Goal: Contribute content: Contribute content

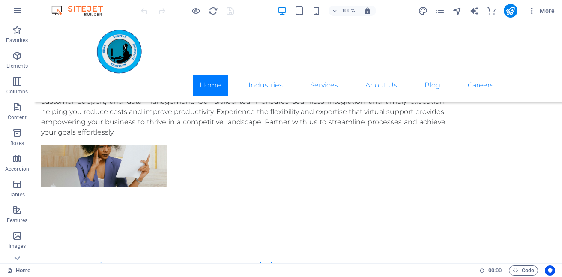
scroll to position [1475, 0]
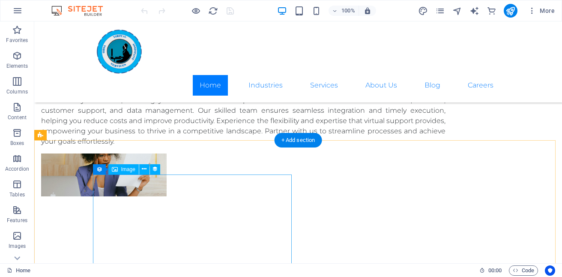
select select "px"
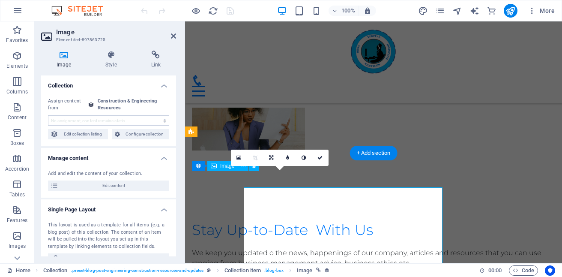
scroll to position [1462, 0]
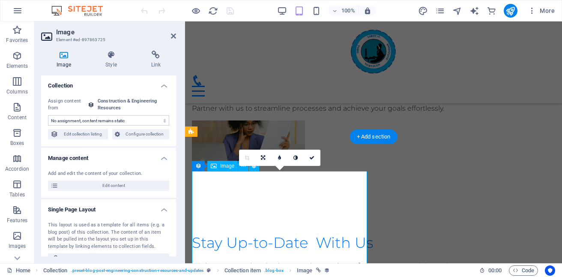
select select "image"
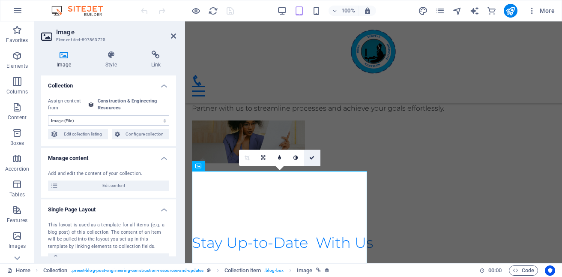
click at [312, 158] on icon at bounding box center [311, 157] width 5 height 5
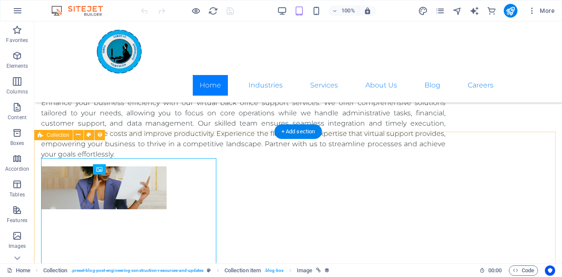
scroll to position [1475, 0]
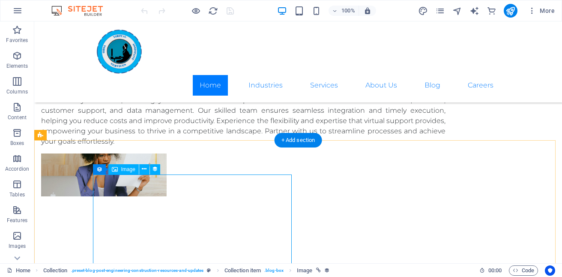
select select "image"
select select "px"
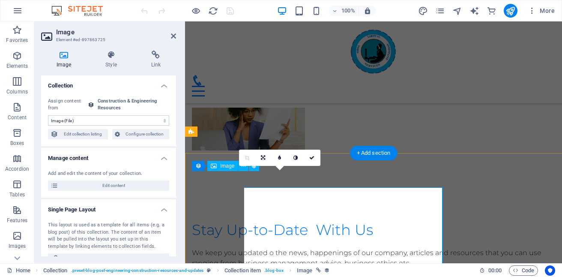
scroll to position [1462, 0]
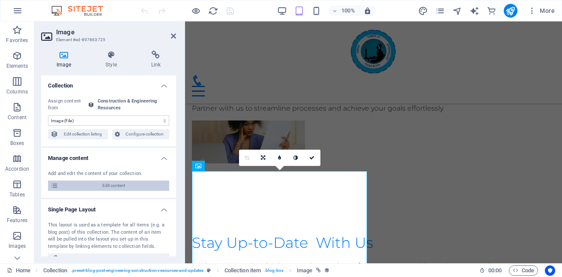
click at [115, 183] on span "Edit content" at bounding box center [114, 185] width 106 height 10
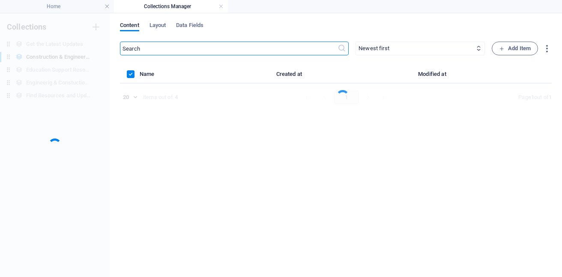
scroll to position [0, 0]
select select "Category 2"
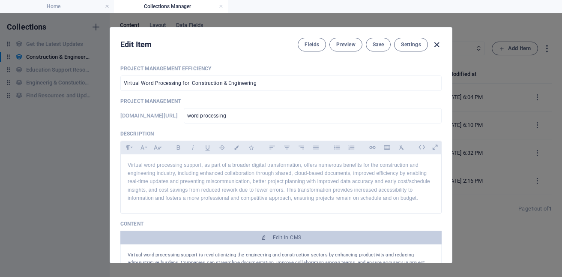
click at [437, 42] on icon "button" at bounding box center [437, 45] width 10 height 10
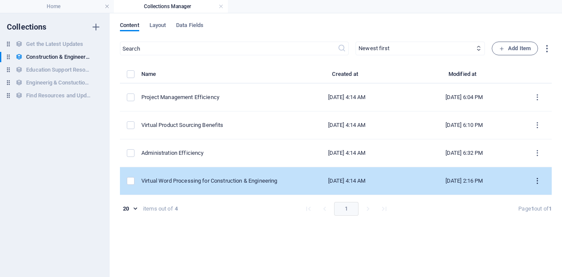
click at [538, 179] on icon "items list" at bounding box center [537, 181] width 8 height 8
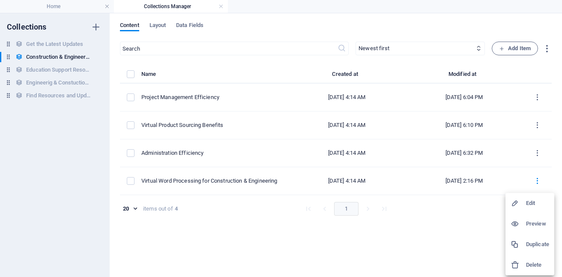
click at [535, 205] on h6 "Edit" at bounding box center [537, 203] width 23 height 10
select select "Category 2"
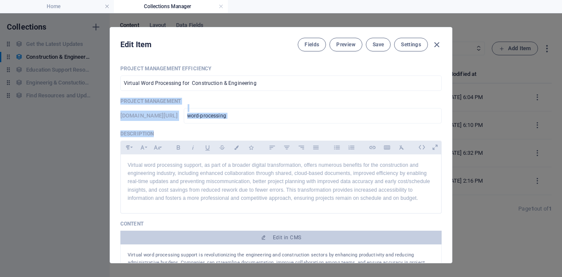
drag, startPoint x: 452, startPoint y: 89, endPoint x: 454, endPoint y: 139, distance: 50.2
click at [454, 139] on div "Edit Item Fields Preview Save Settings Project Management Efficiency Virtual Wo…" at bounding box center [281, 145] width 562 height 264
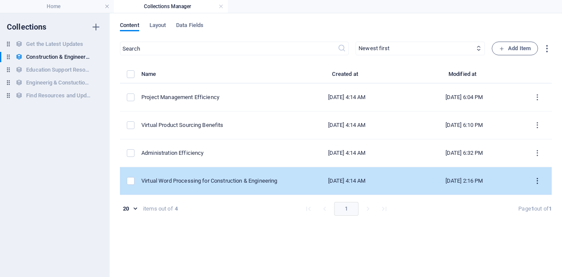
click at [536, 180] on icon "items list" at bounding box center [537, 181] width 8 height 8
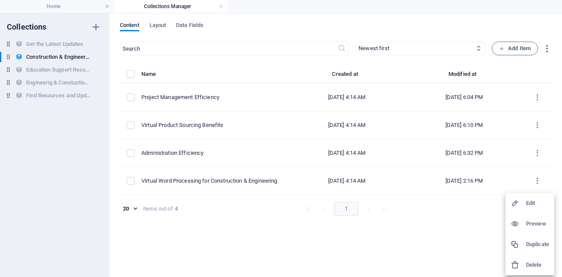
click at [524, 203] on div at bounding box center [518, 203] width 15 height 9
select select "Category 2"
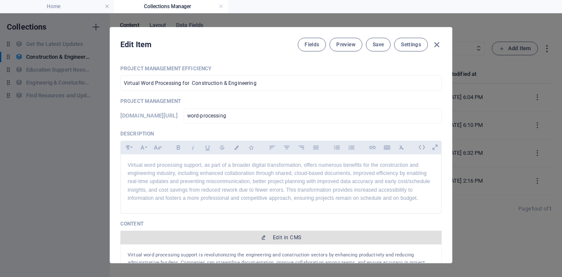
click at [334, 234] on span "Edit in CMS" at bounding box center [281, 237] width 315 height 7
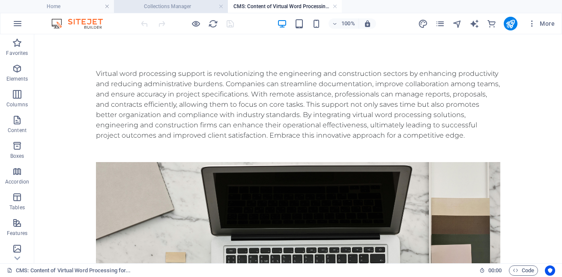
click at [180, 9] on h4 "Collections Manager" at bounding box center [171, 6] width 114 height 9
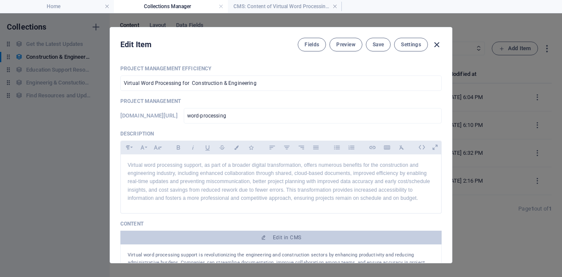
click at [433, 45] on icon "button" at bounding box center [437, 45] width 10 height 10
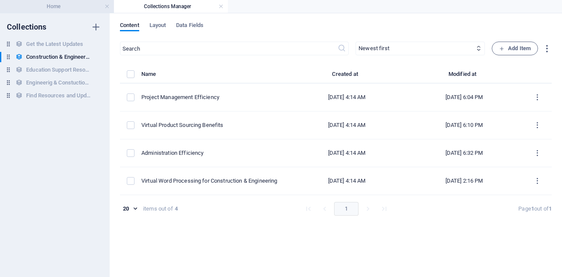
click at [63, 3] on h4 "Home" at bounding box center [57, 6] width 114 height 9
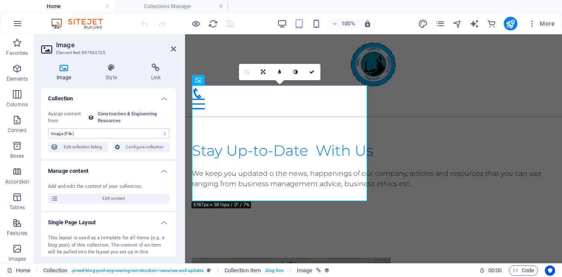
scroll to position [1552, 0]
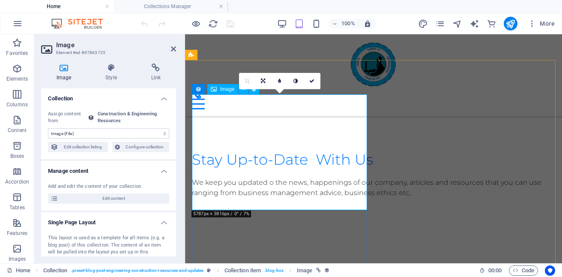
click at [62, 73] on h4 "Image" at bounding box center [65, 72] width 49 height 18
click at [82, 150] on span "Edit collection listing" at bounding box center [83, 147] width 45 height 10
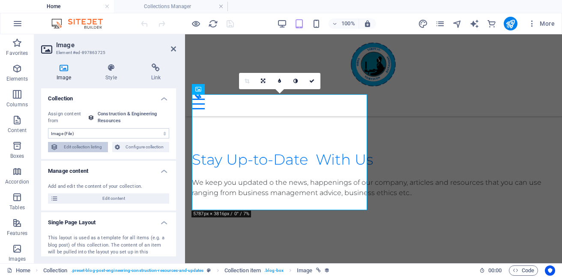
select select "[DOMAIN_NAME]_DESC"
select select "[DOMAIN_NAME]"
select select "columns.publishing_date"
select select "past"
select select "columns.publishing_date"
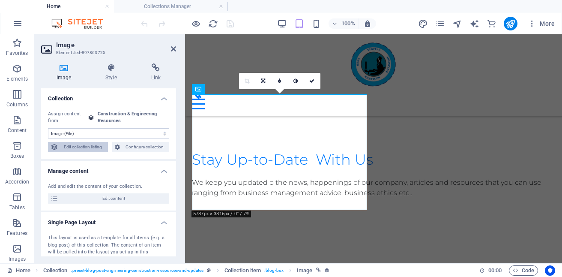
select select "past"
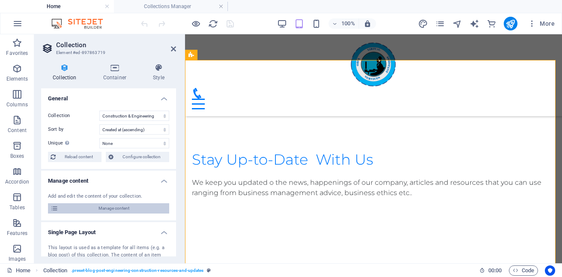
click at [117, 204] on span "Manage content" at bounding box center [114, 208] width 106 height 10
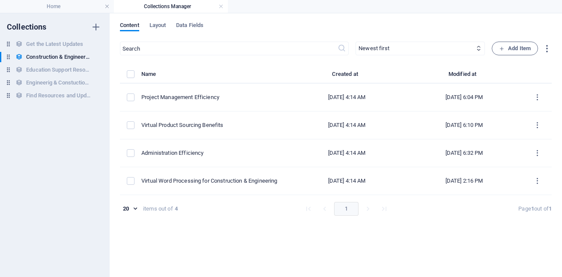
scroll to position [0, 0]
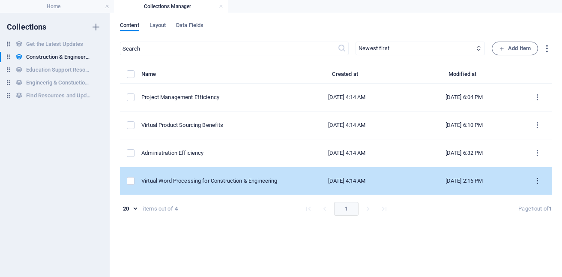
click at [542, 182] on button "items list" at bounding box center [537, 181] width 15 height 14
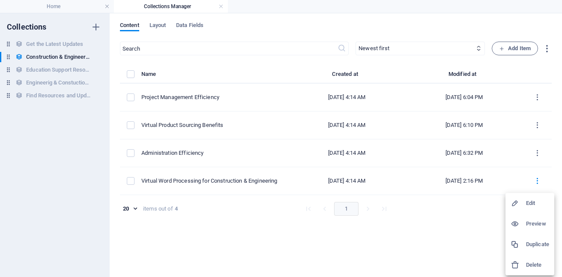
click at [536, 222] on h6 "Preview" at bounding box center [537, 224] width 23 height 10
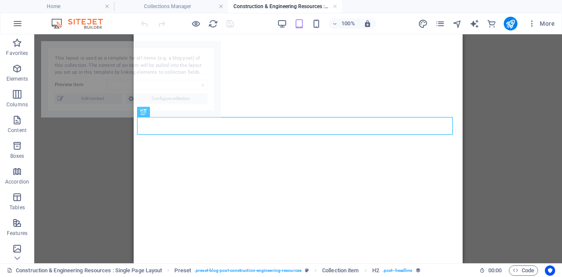
select select "68b10d1039d09b0c9e0b2280"
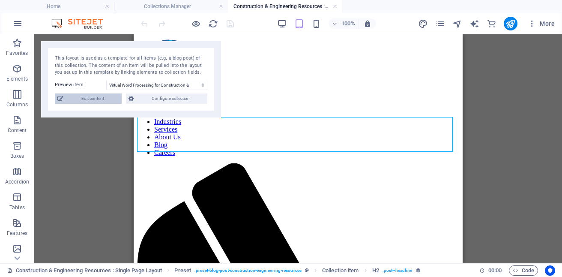
click at [96, 96] on span "Edit content" at bounding box center [92, 98] width 53 height 10
select select "Category 2"
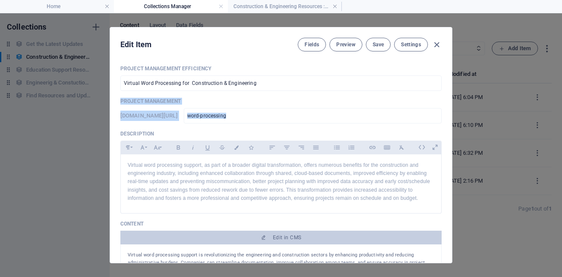
drag, startPoint x: 452, startPoint y: 75, endPoint x: 456, endPoint y: 113, distance: 38.0
click at [456, 113] on div "Edit Item Fields Preview Save Settings Project Management Efficiency Virtual Wo…" at bounding box center [281, 145] width 562 height 264
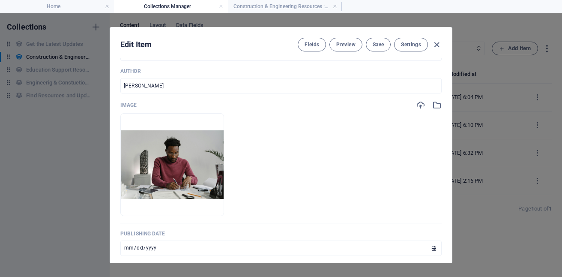
scroll to position [282, 0]
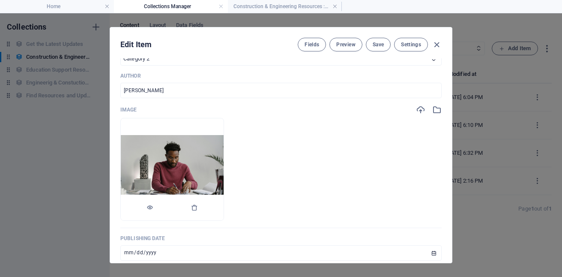
click at [188, 170] on img at bounding box center [172, 169] width 103 height 69
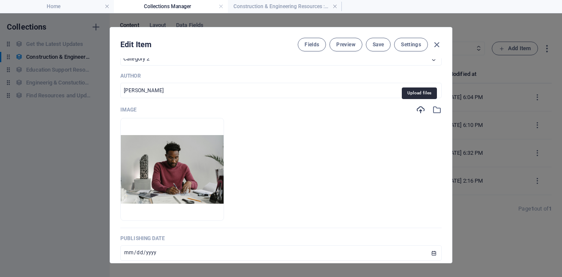
click at [417, 112] on icon "button" at bounding box center [420, 109] width 9 height 9
click at [434, 107] on icon "button" at bounding box center [436, 109] width 9 height 9
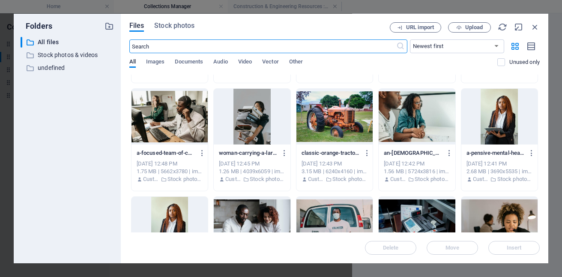
scroll to position [421, 0]
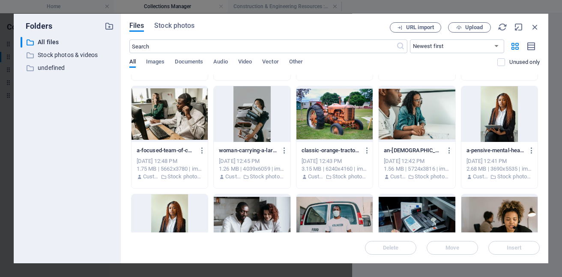
drag, startPoint x: 543, startPoint y: 177, endPoint x: 544, endPoint y: 186, distance: 9.4
click at [544, 186] on div "Files Stock photos URL import Upload ​ Newest first Oldest first Name (A-Z) Nam…" at bounding box center [335, 138] width 428 height 249
drag, startPoint x: 537, startPoint y: 162, endPoint x: 537, endPoint y: 172, distance: 9.9
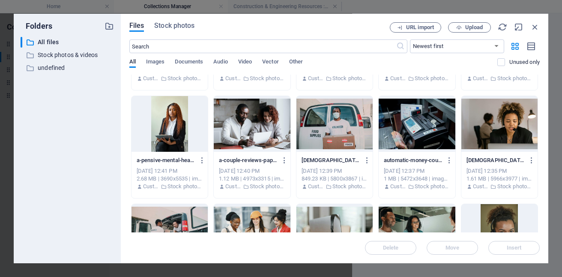
scroll to position [562, 0]
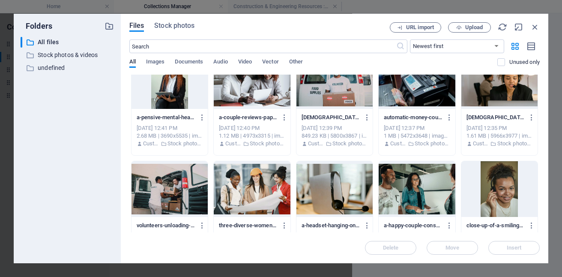
click at [290, 109] on div at bounding box center [252, 81] width 76 height 56
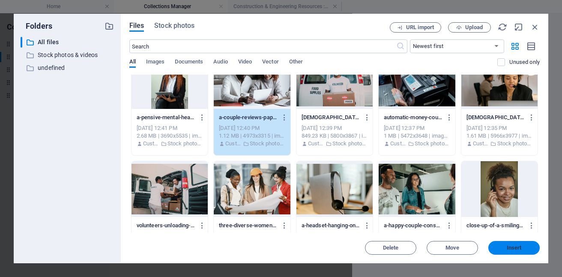
click at [522, 250] on button "Insert" at bounding box center [513, 248] width 51 height 14
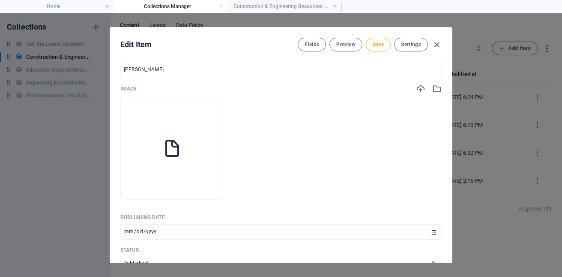
scroll to position [282, 0]
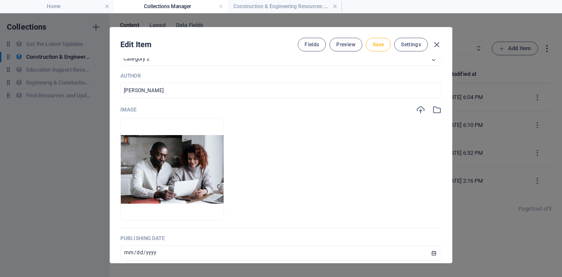
click at [376, 45] on span "Save" at bounding box center [378, 44] width 11 height 7
click at [375, 44] on span "Save" at bounding box center [378, 44] width 11 height 7
click at [380, 47] on span "Save" at bounding box center [378, 44] width 11 height 7
click at [437, 46] on icon "button" at bounding box center [437, 45] width 10 height 10
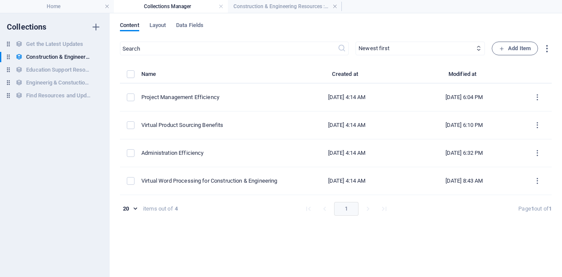
type input "[DATE]"
type input "word-processing"
click at [281, 8] on h4 "Construction & Engineering Resources : Single Page Layout" at bounding box center [285, 6] width 114 height 9
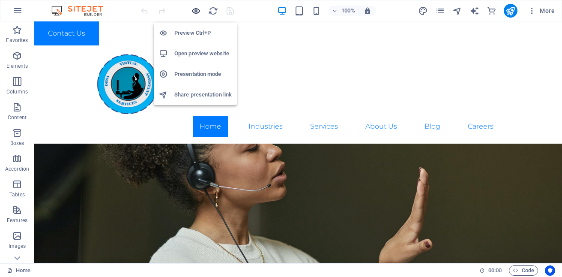
click at [195, 15] on icon "button" at bounding box center [196, 11] width 10 height 10
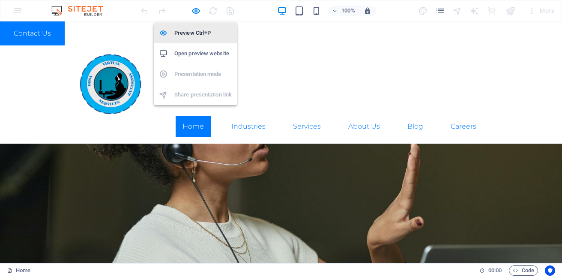
click at [198, 32] on h6 "Preview Ctrl+P" at bounding box center [202, 33] width 57 height 10
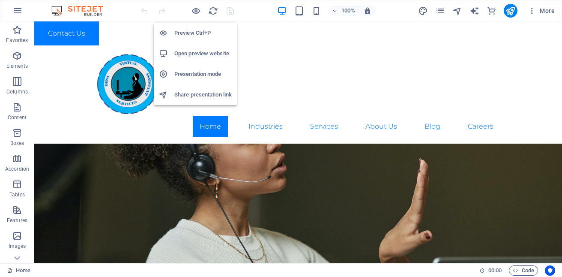
click at [198, 32] on h6 "Preview Ctrl+P" at bounding box center [202, 33] width 57 height 10
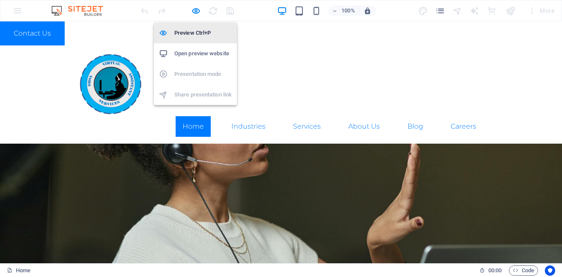
click at [198, 32] on h6 "Preview Ctrl+P" at bounding box center [202, 33] width 57 height 10
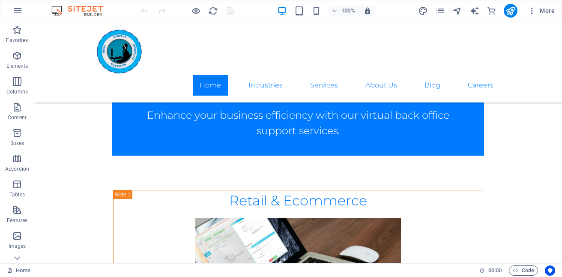
scroll to position [354, 0]
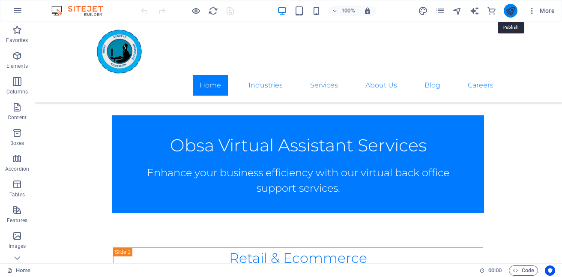
click at [513, 13] on icon "publish" at bounding box center [511, 11] width 10 height 10
